Goal: Task Accomplishment & Management: Check status

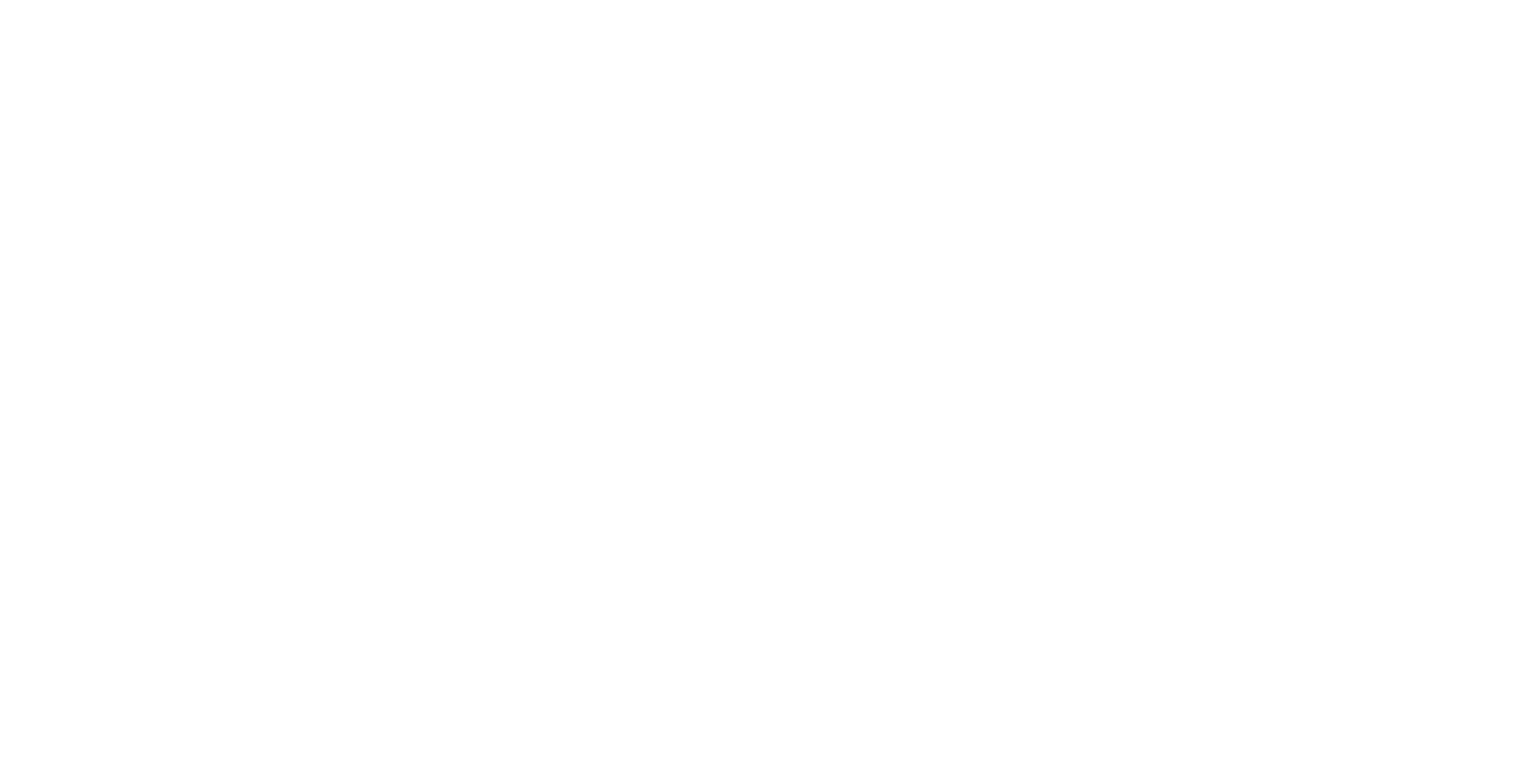
select select ""sales""
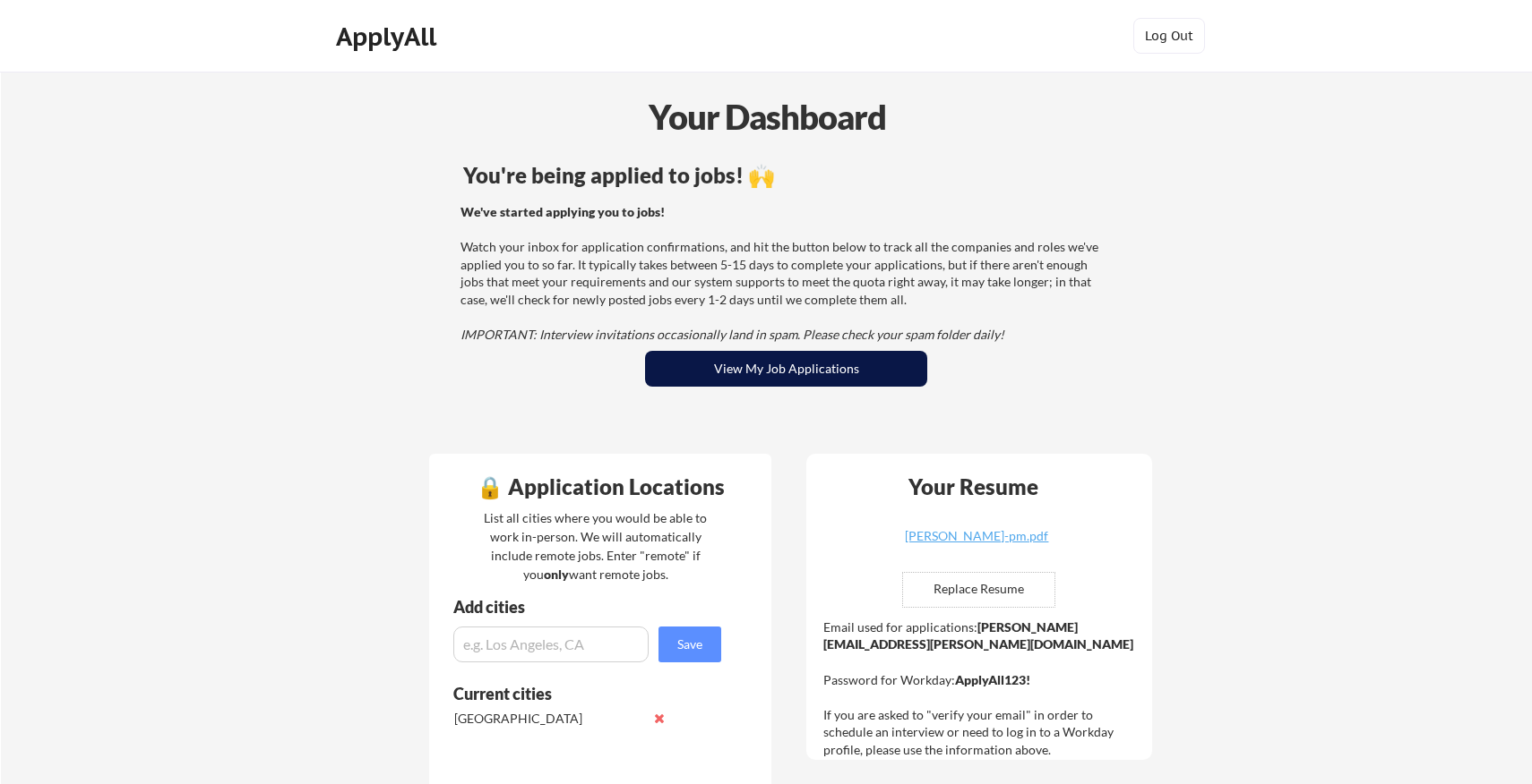
click at [782, 364] on button "View My Job Applications" at bounding box center [785, 369] width 282 height 36
